Goal: Task Accomplishment & Management: Manage account settings

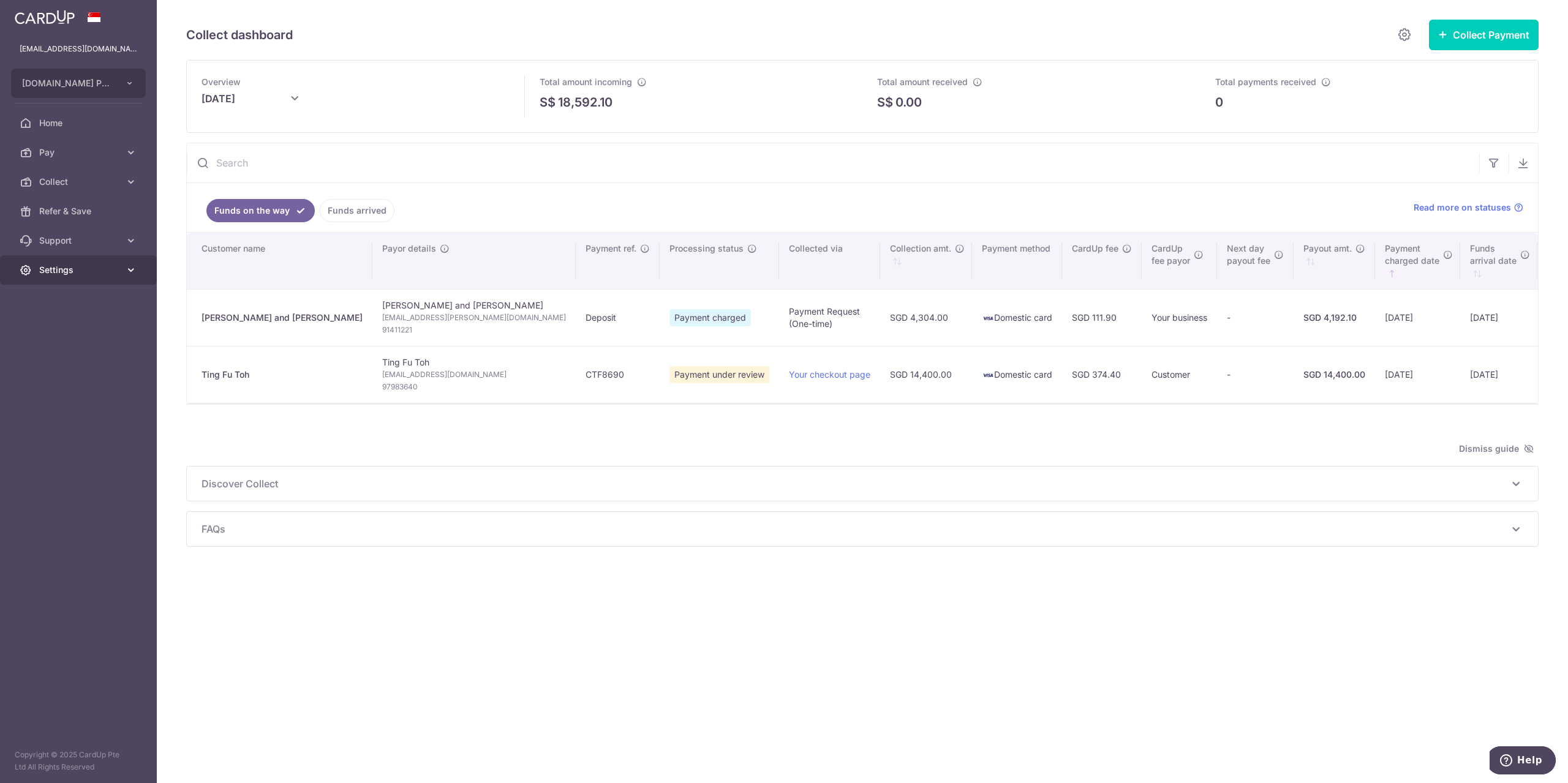
click at [72, 264] on span "Settings" at bounding box center [79, 270] width 81 height 12
click at [68, 323] on span "Logout" at bounding box center [79, 329] width 81 height 12
click at [49, 330] on span "Logout" at bounding box center [79, 329] width 81 height 12
click at [55, 328] on span "Logout" at bounding box center [79, 329] width 81 height 12
click at [52, 330] on span "Logout" at bounding box center [79, 329] width 81 height 12
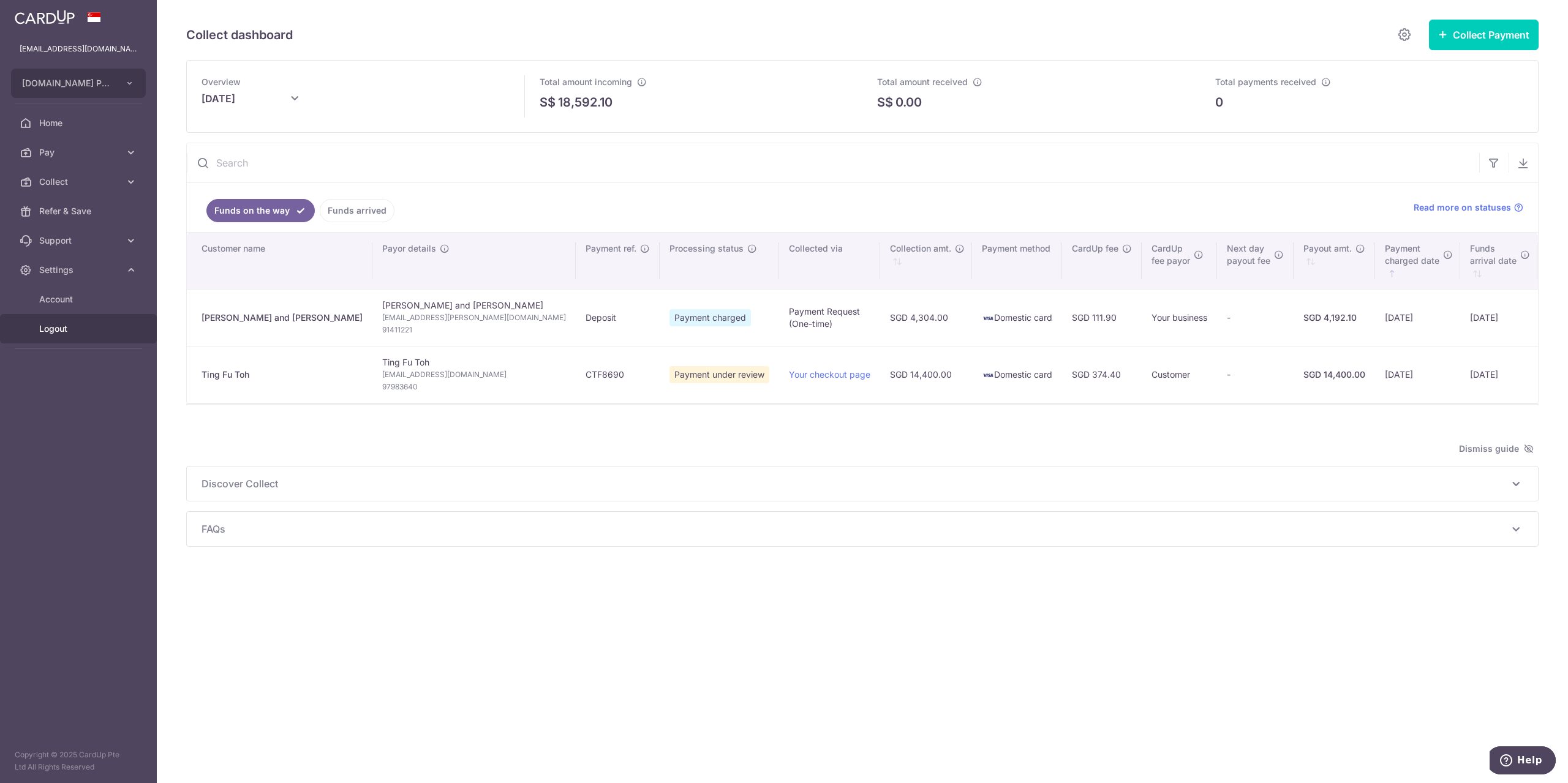
click at [52, 330] on span "Logout" at bounding box center [79, 329] width 81 height 12
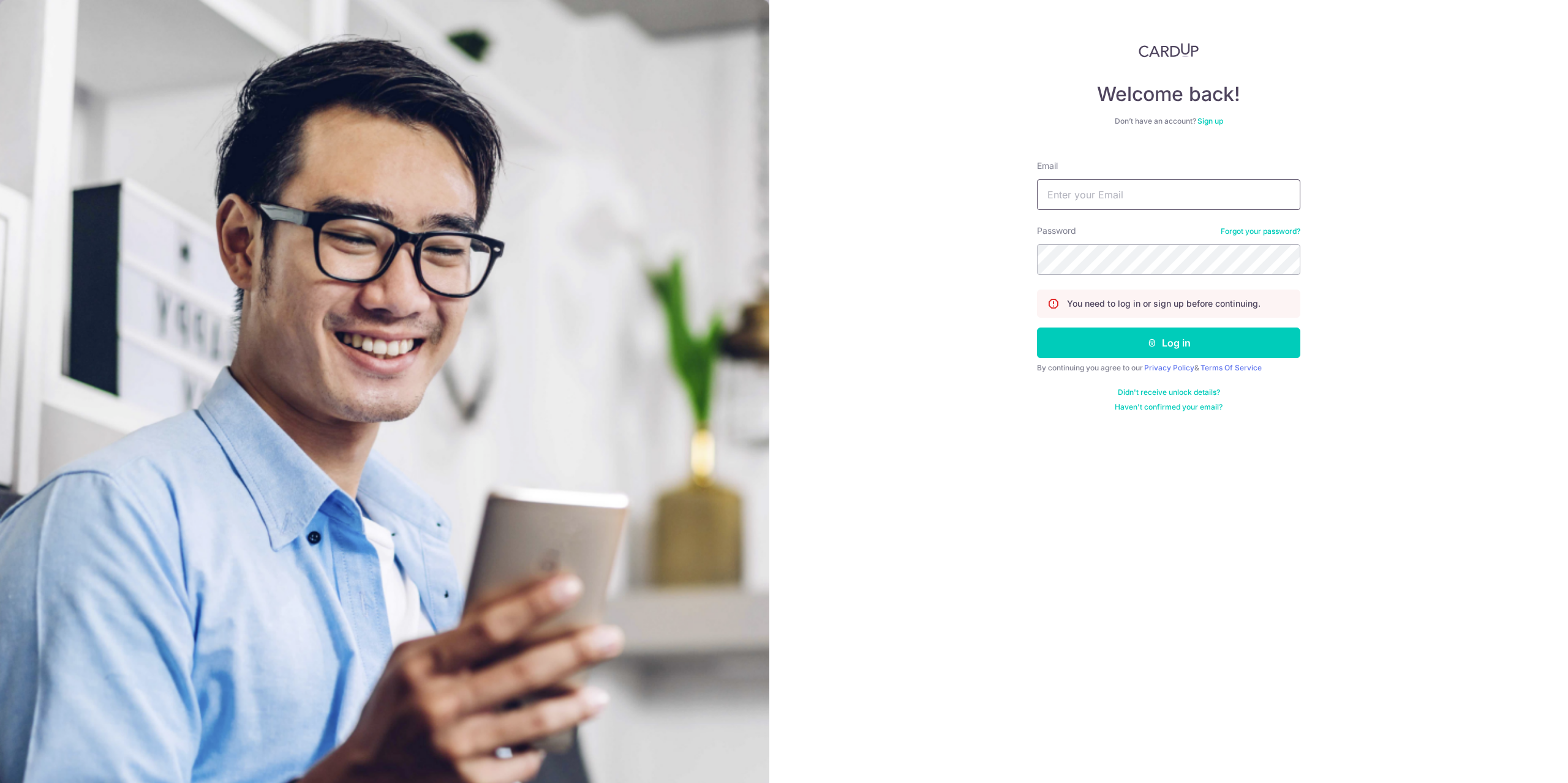
click at [1095, 197] on input "Email" at bounding box center [1169, 194] width 263 height 31
type input "[EMAIL_ADDRESS][DOMAIN_NAME]"
click at [1037, 327] on button "Log in" at bounding box center [1169, 342] width 263 height 31
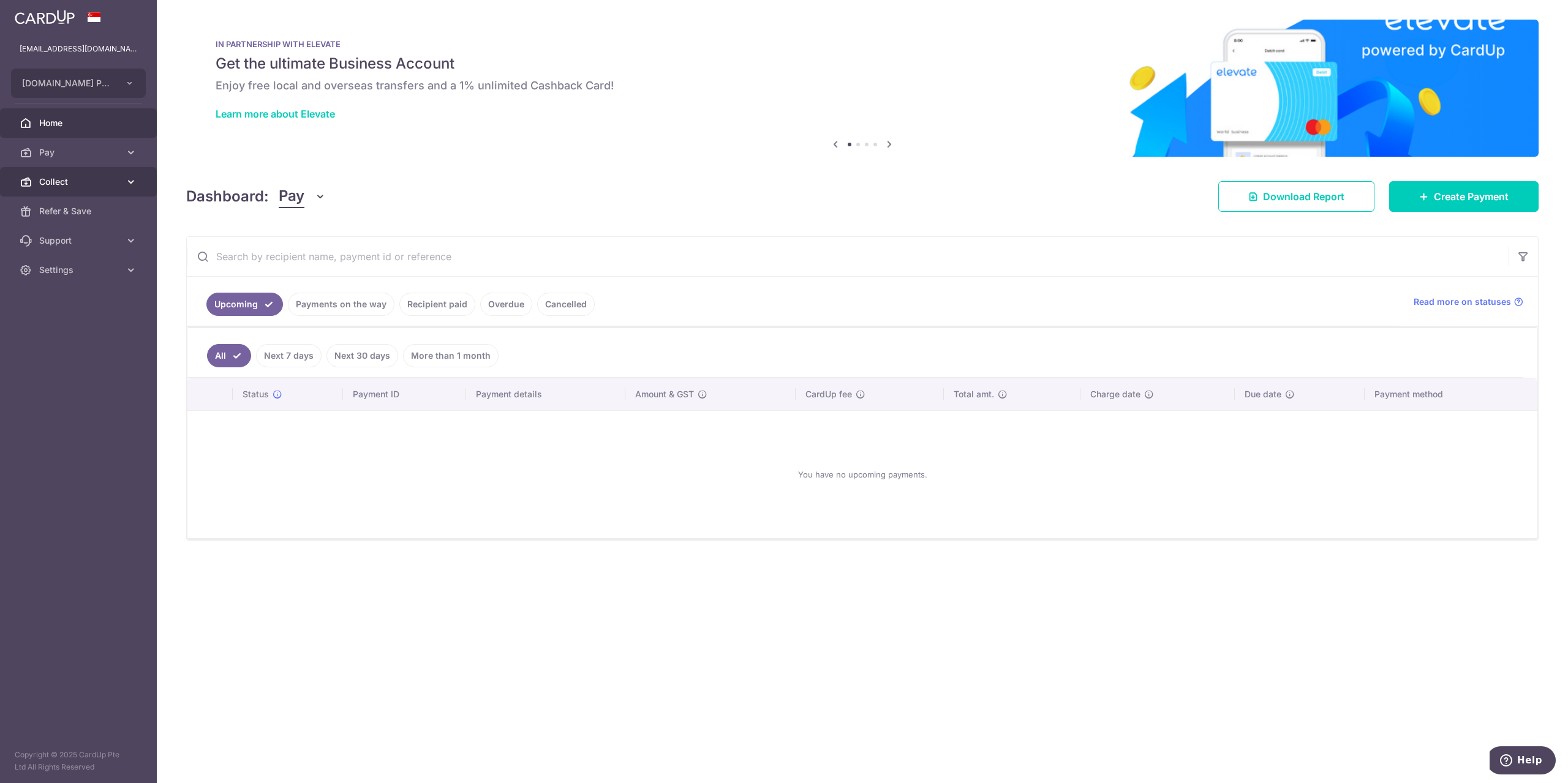
click at [73, 177] on span "Collect" at bounding box center [79, 182] width 81 height 12
click at [57, 214] on span "Dashboard" at bounding box center [79, 211] width 81 height 12
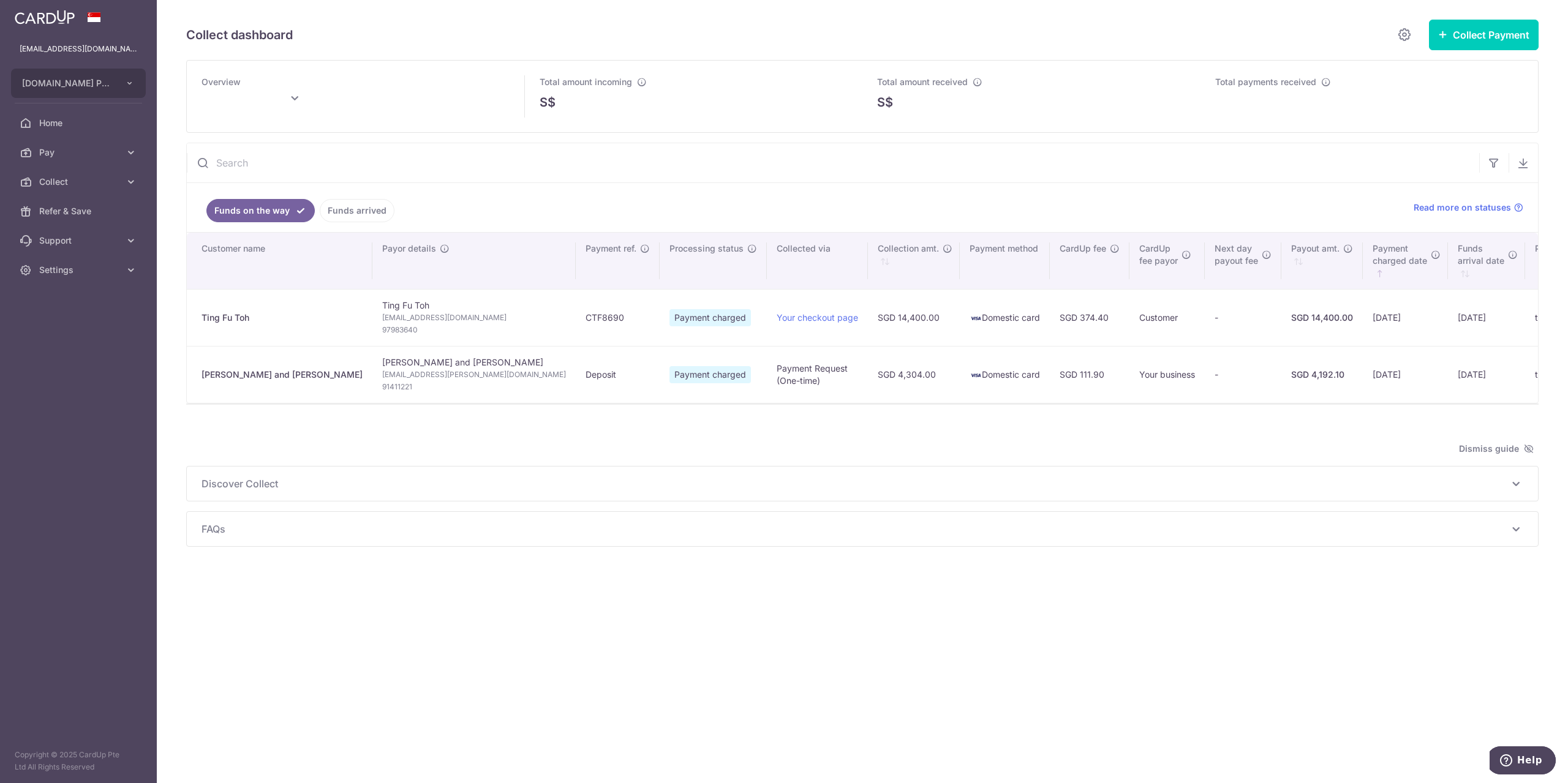
type input "October 2025"
click at [1411, 654] on div "Collect dashboard Collect Payment Create request to collect payments Custom Pay…" at bounding box center [862, 392] width 1411 height 783
